Goal: Transaction & Acquisition: Purchase product/service

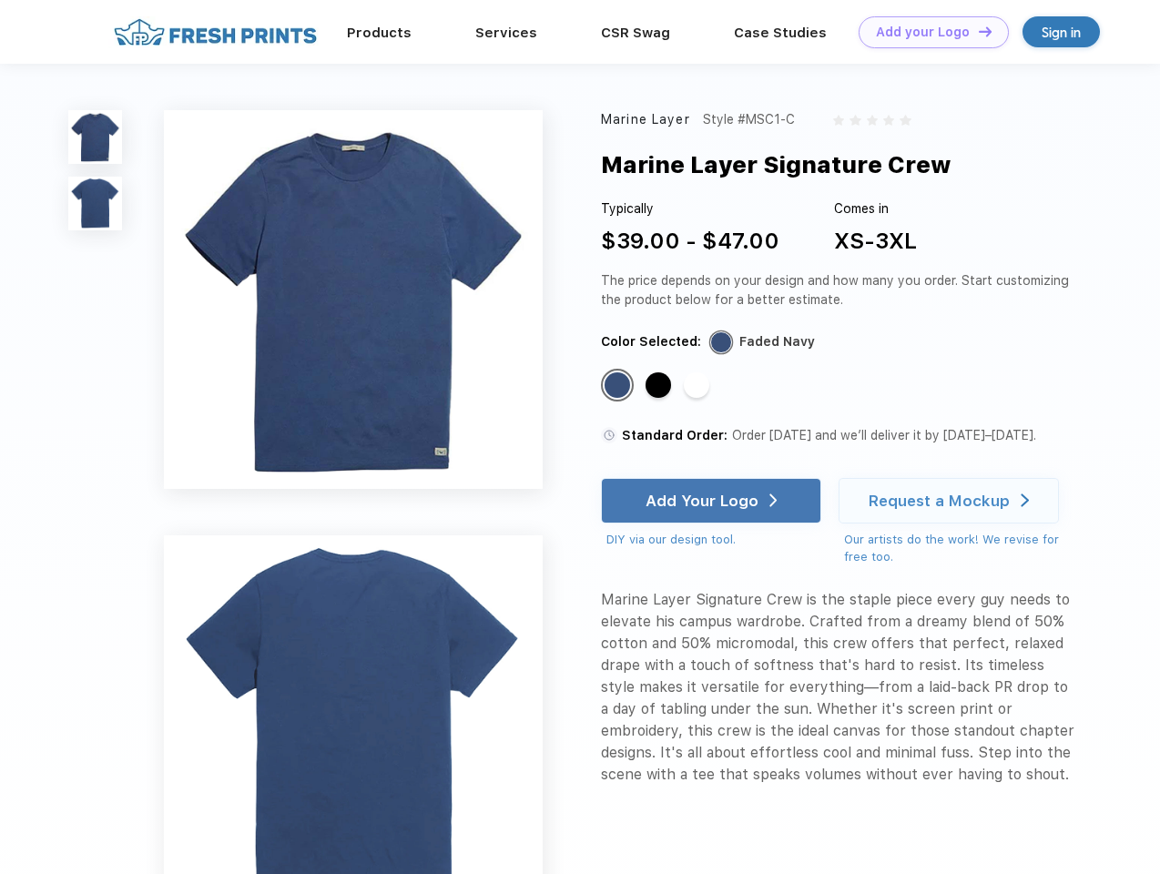
click at [927, 32] on link "Add your Logo Design Tool" at bounding box center [934, 32] width 150 height 32
click at [0, 0] on div "Design Tool" at bounding box center [0, 0] width 0 height 0
click at [977, 31] on link "Add your Logo Design Tool" at bounding box center [934, 32] width 150 height 32
click at [96, 137] on img at bounding box center [95, 137] width 54 height 54
click at [96, 204] on img at bounding box center [95, 204] width 54 height 54
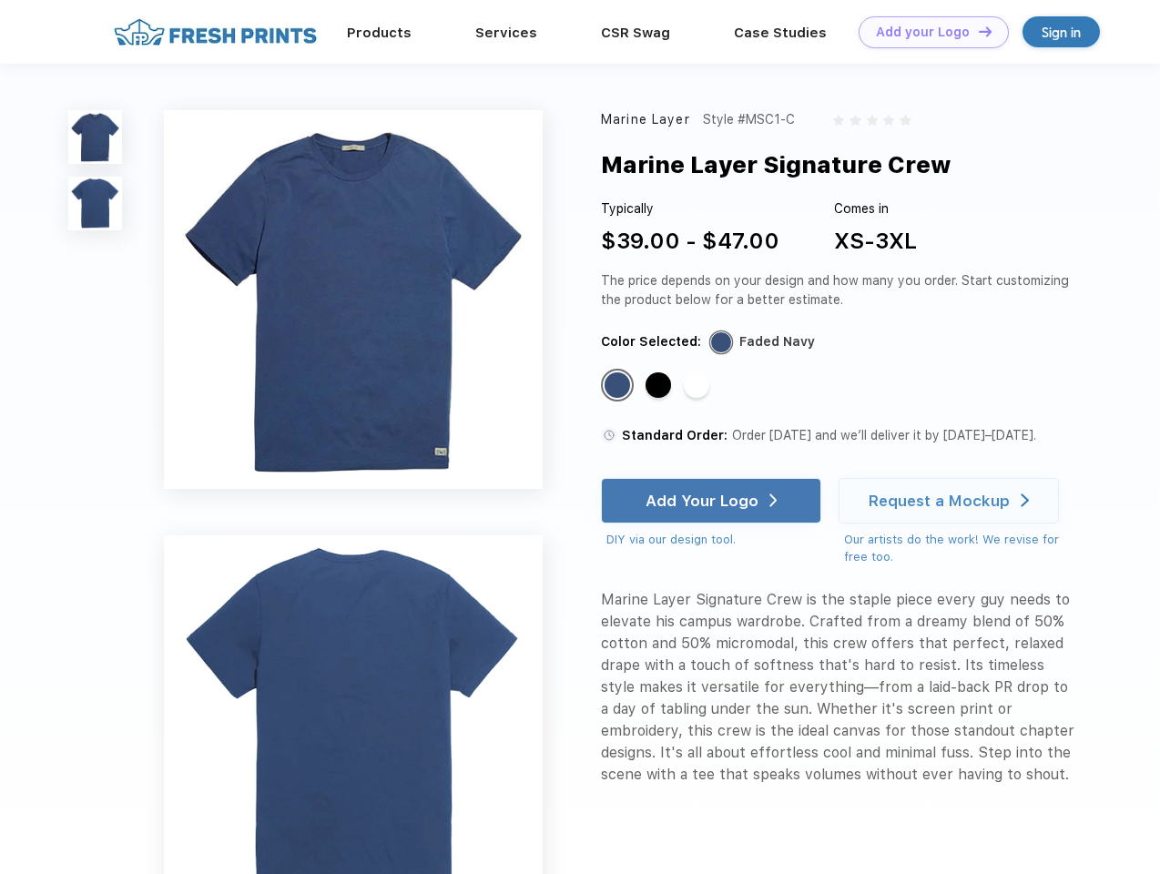
click at [619, 386] on div "Standard Color" at bounding box center [618, 385] width 26 height 26
click at [660, 386] on div "Standard Color" at bounding box center [659, 385] width 26 height 26
click at [699, 386] on div "Standard Color" at bounding box center [697, 385] width 26 height 26
click at [713, 501] on div "Add Your Logo" at bounding box center [702, 501] width 113 height 18
click at [952, 501] on div "Request a Mockup" at bounding box center [939, 501] width 141 height 18
